Goal: Task Accomplishment & Management: Complete application form

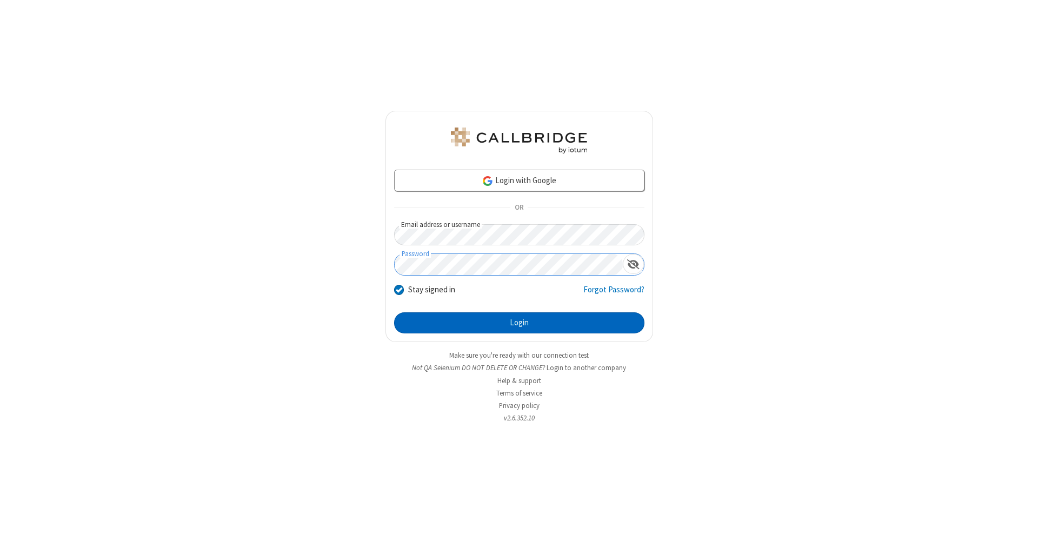
click at [519, 323] on button "Login" at bounding box center [519, 323] width 250 height 22
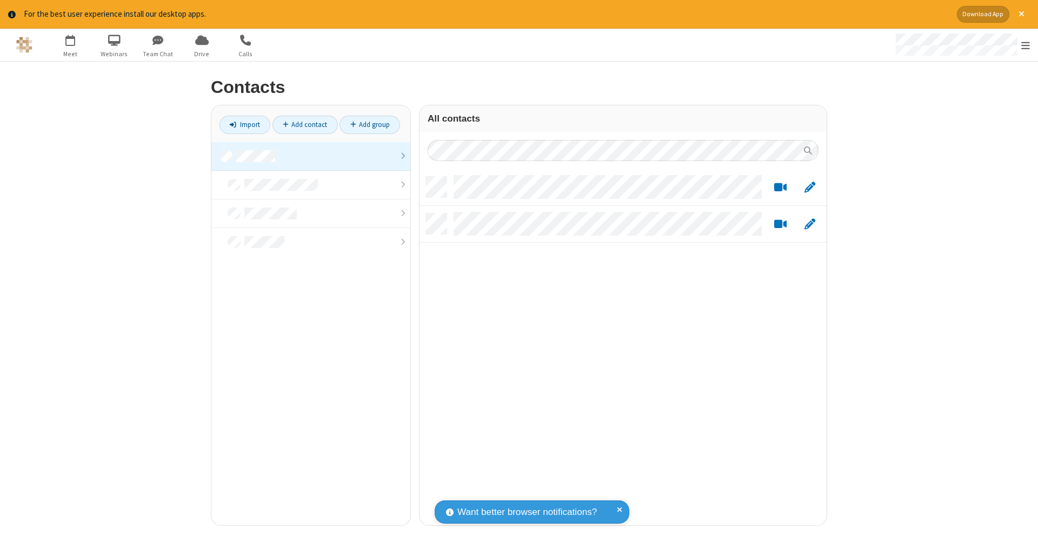
scroll to position [349, 399]
click at [311, 156] on link at bounding box center [310, 156] width 199 height 29
click at [305, 124] on link "Add contact" at bounding box center [304, 125] width 65 height 18
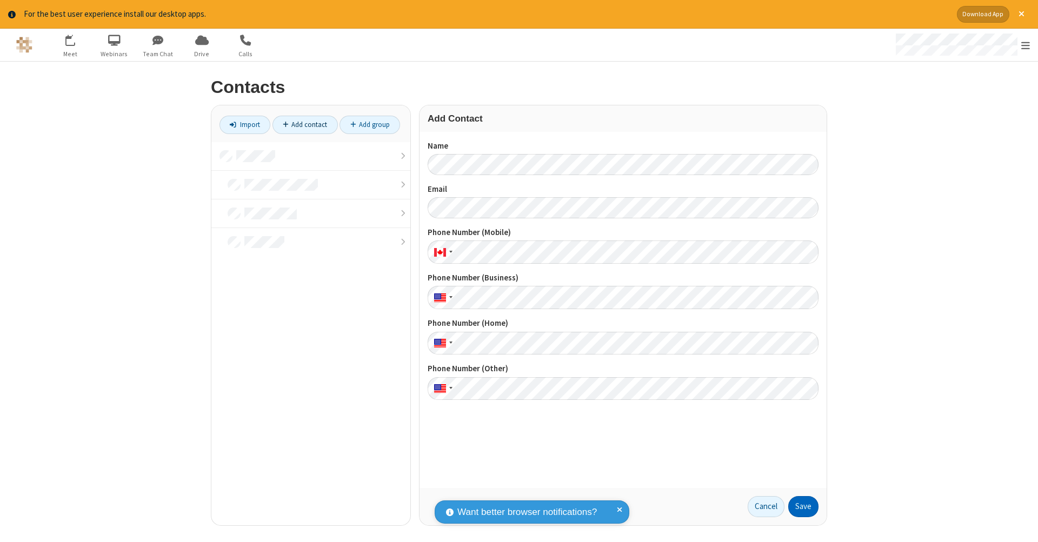
click at [803, 506] on button "Save" at bounding box center [803, 507] width 30 height 22
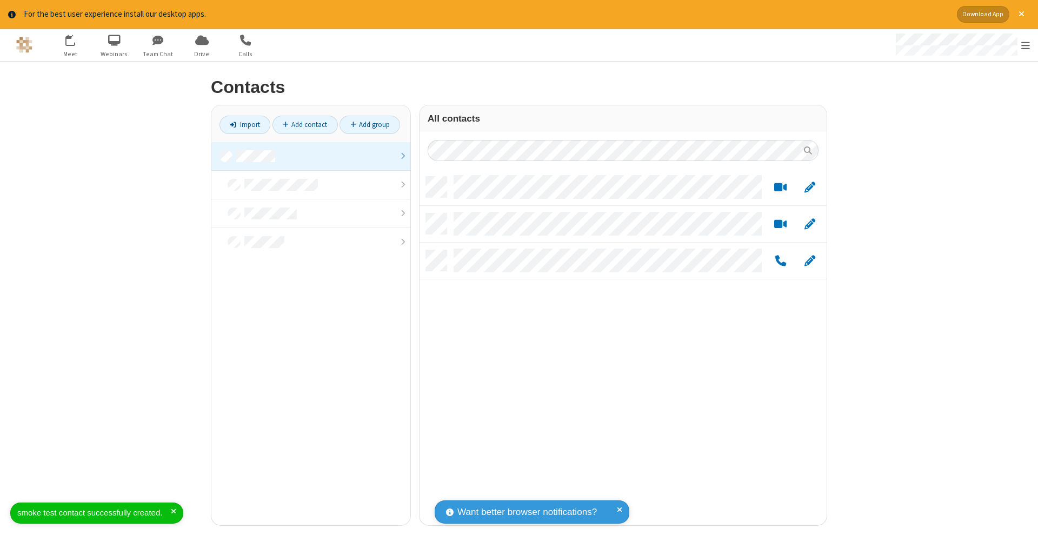
scroll to position [349, 399]
click at [305, 124] on link "Add contact" at bounding box center [304, 125] width 65 height 18
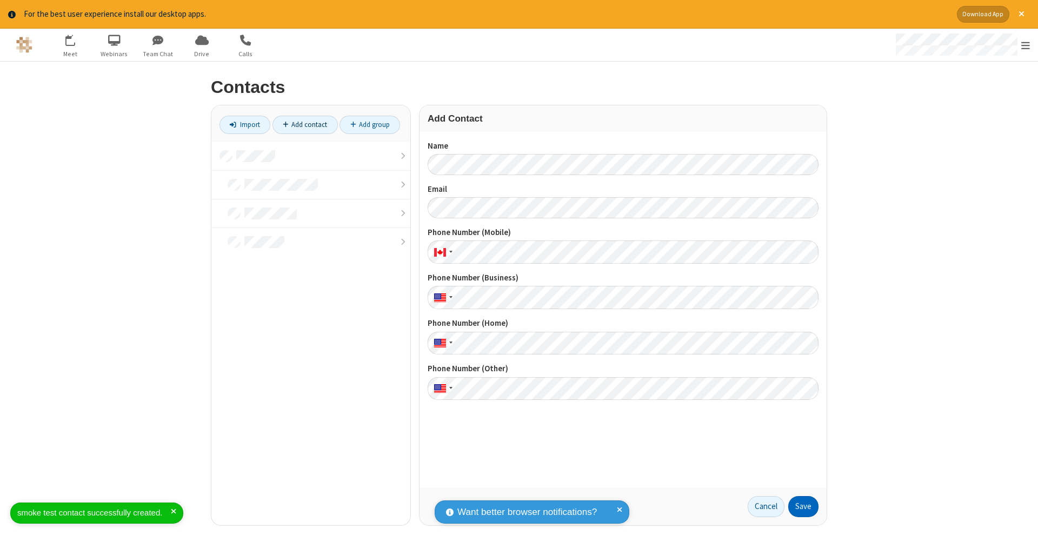
click at [803, 506] on button "Save" at bounding box center [803, 507] width 30 height 22
